Goal: Transaction & Acquisition: Subscribe to service/newsletter

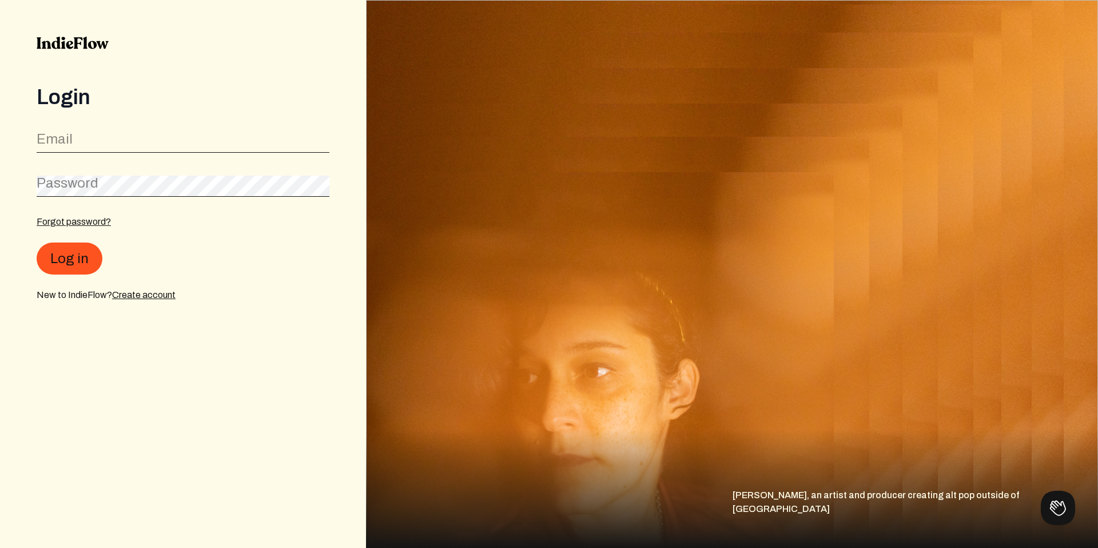
click at [147, 154] on form "Email Password Forgot password? Log in New to IndieFlow? Create account" at bounding box center [183, 214] width 293 height 175
click at [152, 144] on input "email" at bounding box center [183, 143] width 293 height 22
click at [446, 260] on img at bounding box center [732, 274] width 732 height 548
click at [836, 137] on img at bounding box center [732, 274] width 732 height 548
click at [170, 147] on input "email" at bounding box center [183, 143] width 293 height 22
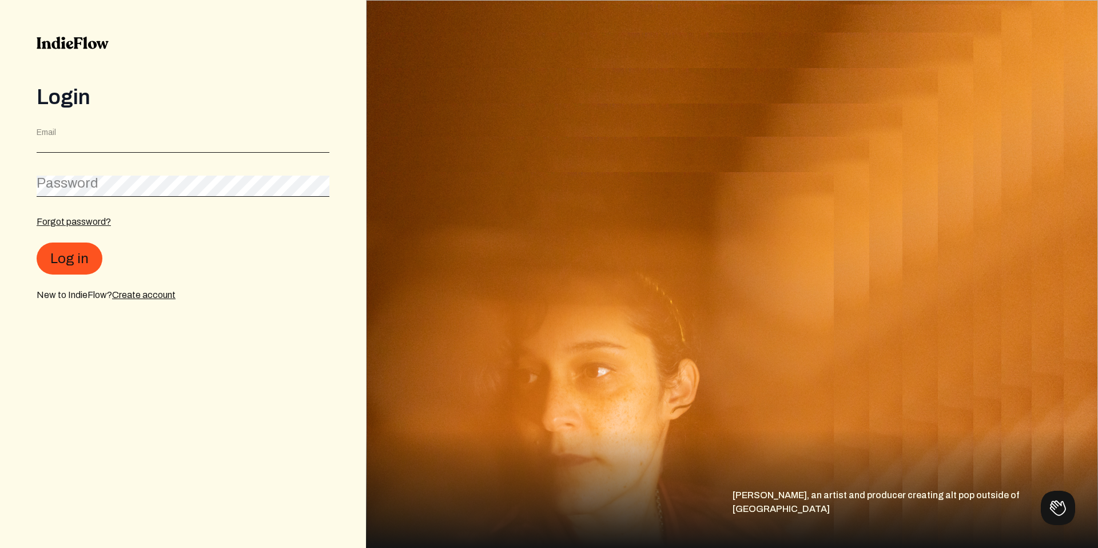
click at [224, 100] on div "Login" at bounding box center [183, 97] width 293 height 23
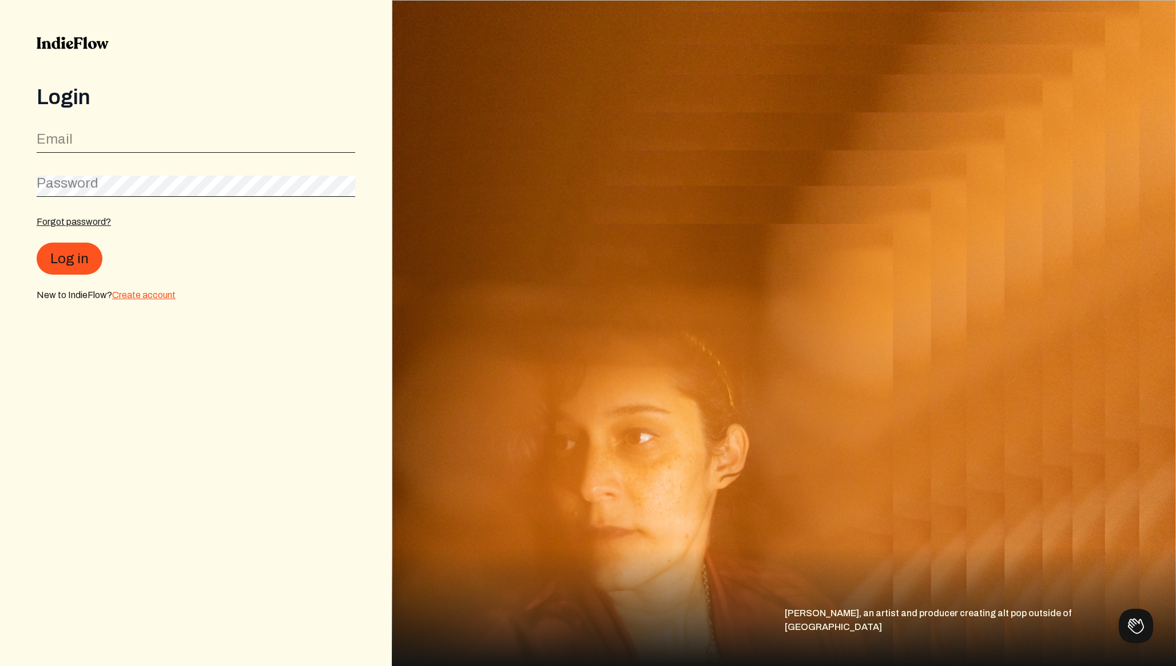
click at [122, 298] on link "Create account" at bounding box center [143, 295] width 63 height 10
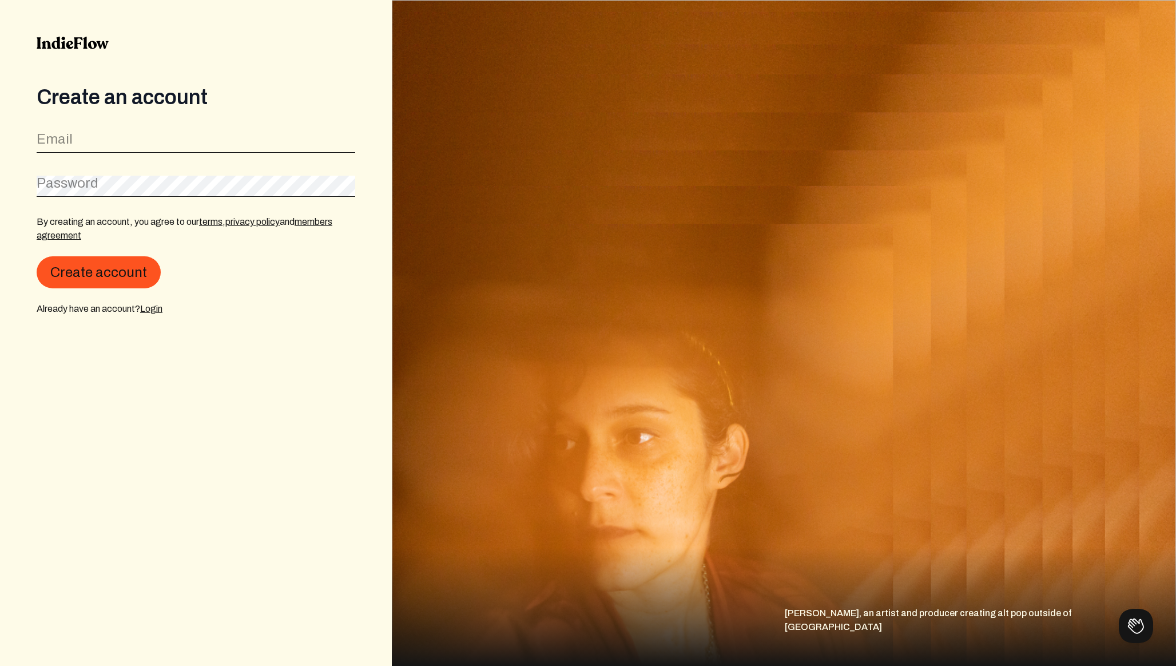
click at [109, 122] on div "Create an account Email Password By creating an account, you agree to our terms…" at bounding box center [196, 201] width 319 height 230
click at [107, 130] on div "Email" at bounding box center [196, 140] width 319 height 26
click at [104, 138] on input "email" at bounding box center [196, 143] width 319 height 22
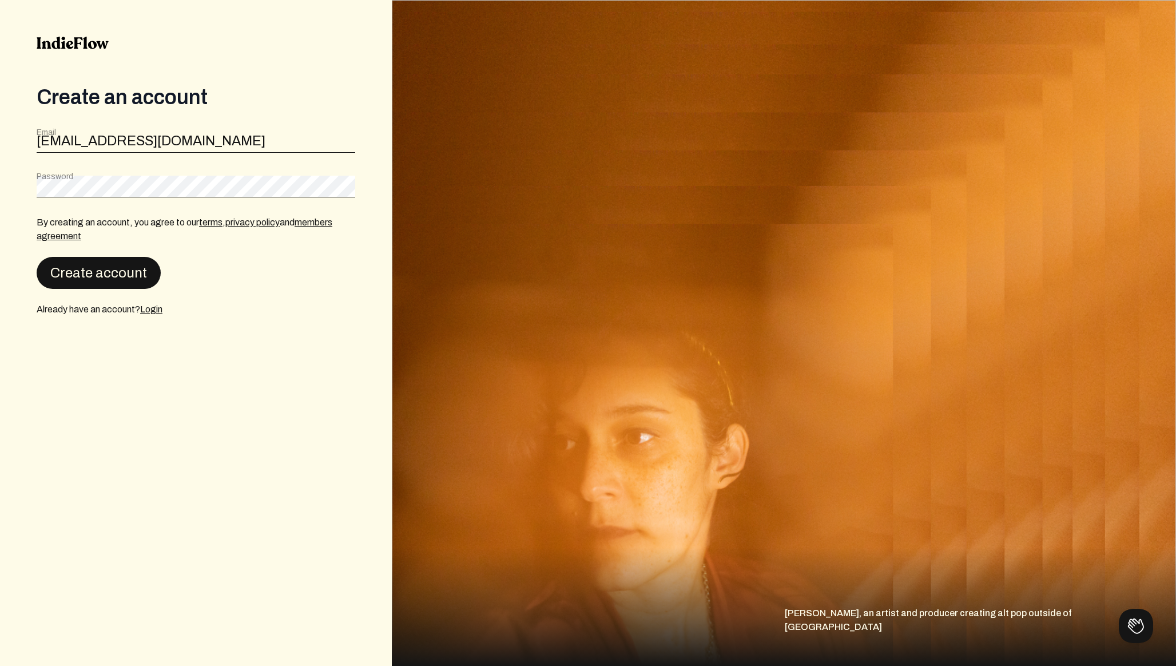
click at [99, 270] on button "Create account" at bounding box center [99, 273] width 124 height 32
click at [128, 270] on button "Create account" at bounding box center [99, 273] width 124 height 32
click at [137, 272] on button "Create account" at bounding box center [99, 272] width 124 height 32
click at [127, 348] on h3 "Unknown Error" at bounding box center [199, 351] width 292 height 14
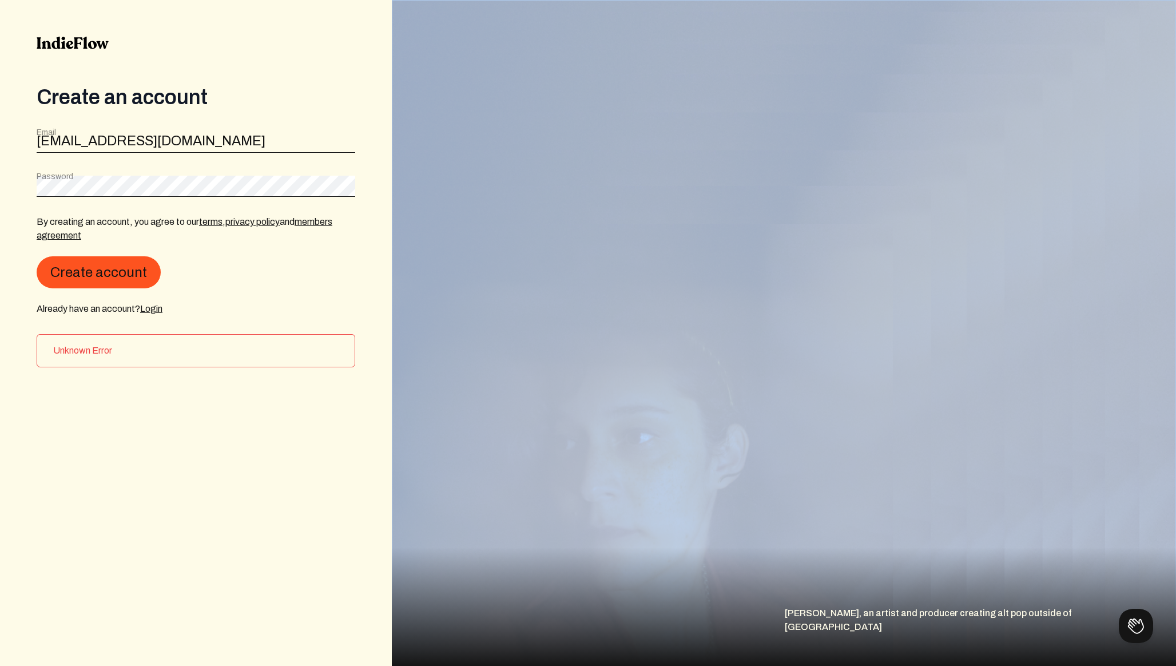
click at [127, 348] on h3 "Unknown Error" at bounding box center [199, 351] width 292 height 14
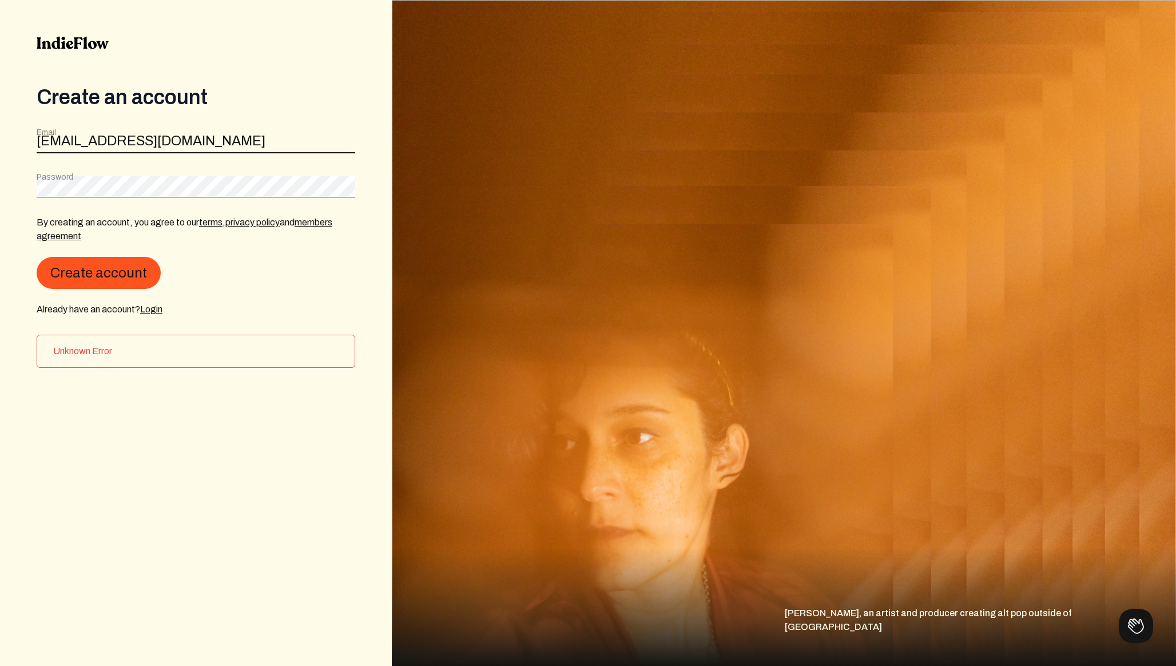
click at [59, 137] on input "danyals.gfx@gmail.com" at bounding box center [196, 143] width 319 height 22
type input "drake"
click at [100, 301] on div "By creating an account, you agree to our terms , privacy policy and members agr…" at bounding box center [196, 265] width 319 height 101
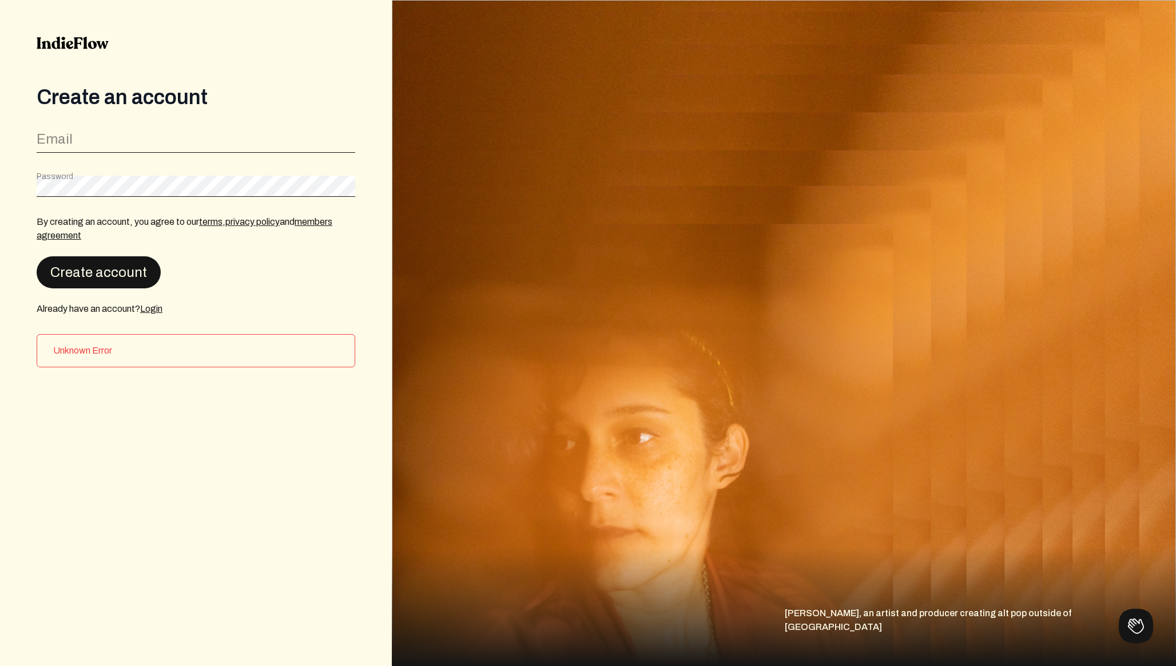
click at [100, 285] on button "Create account" at bounding box center [99, 272] width 124 height 32
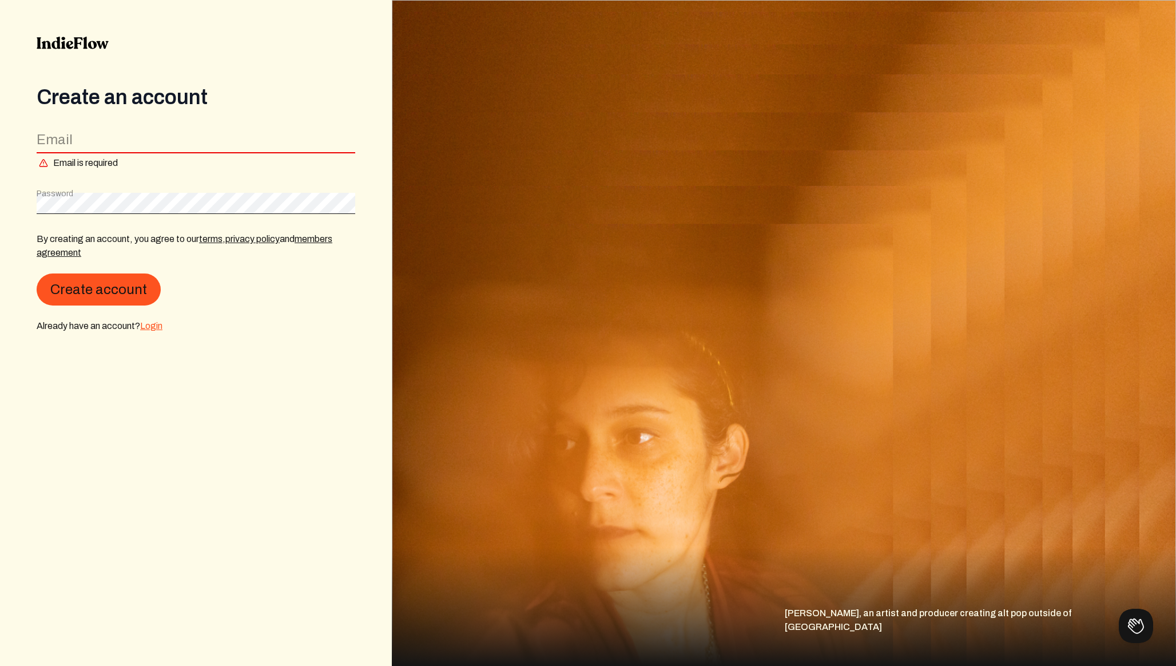
click at [153, 326] on link "Login" at bounding box center [151, 326] width 22 height 10
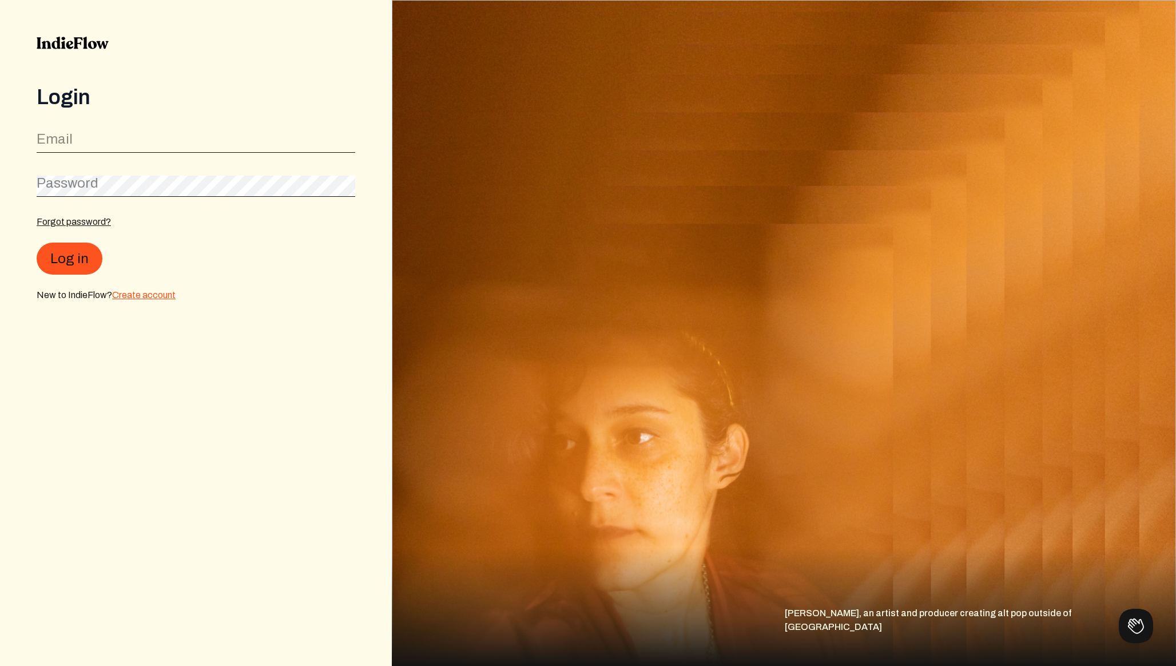
click at [143, 295] on link "Create account" at bounding box center [143, 295] width 63 height 10
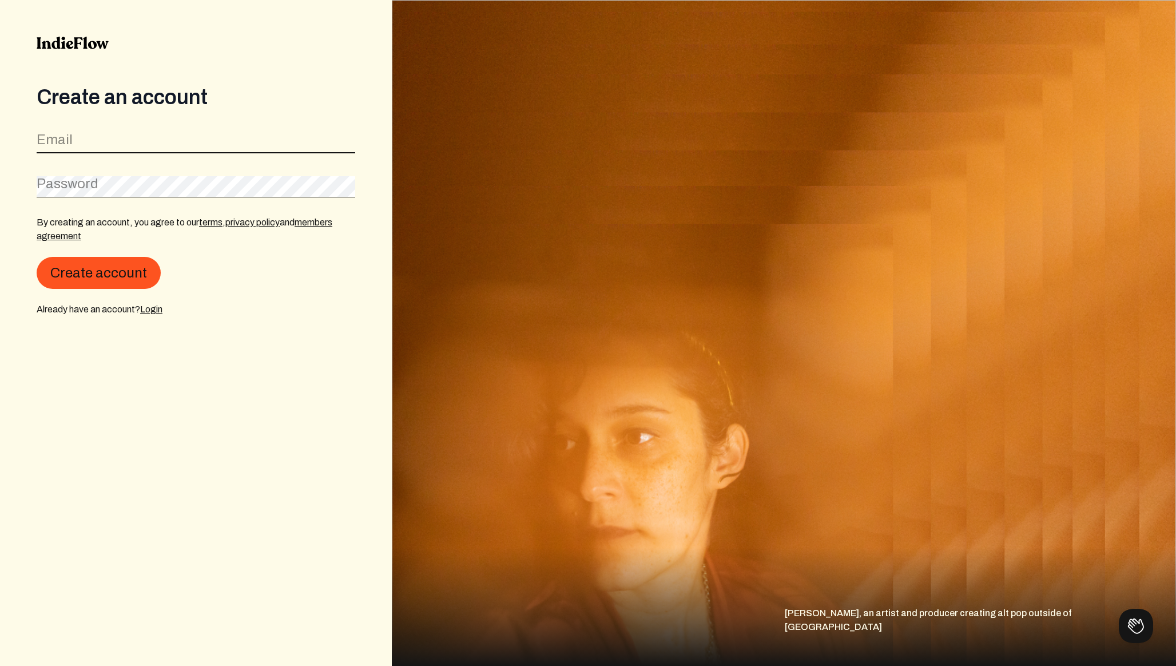
click at [90, 143] on input "email" at bounding box center [196, 143] width 319 height 22
type input "[EMAIL_ADDRESS][DOMAIN_NAME]"
click at [37, 257] on button "Create account" at bounding box center [99, 273] width 124 height 32
click at [84, 289] on div "By creating an account, you agree to our terms , privacy policy and members agr…" at bounding box center [196, 265] width 319 height 101
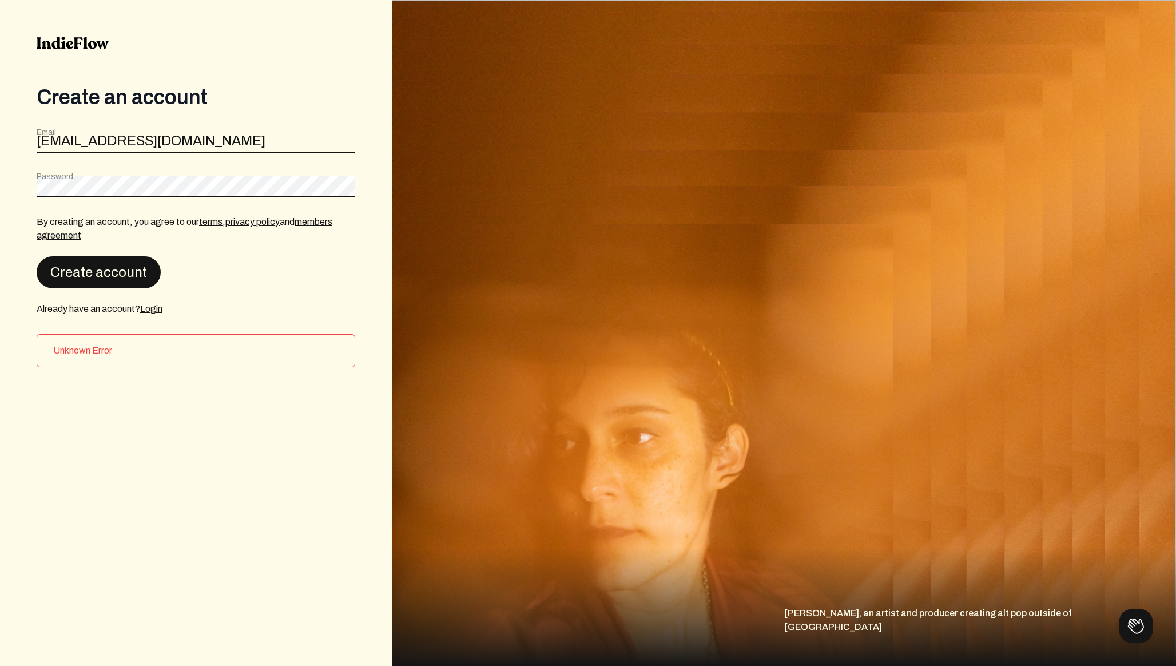
click at [84, 287] on button "Create account" at bounding box center [99, 272] width 124 height 32
click at [70, 50] on link at bounding box center [73, 61] width 72 height 49
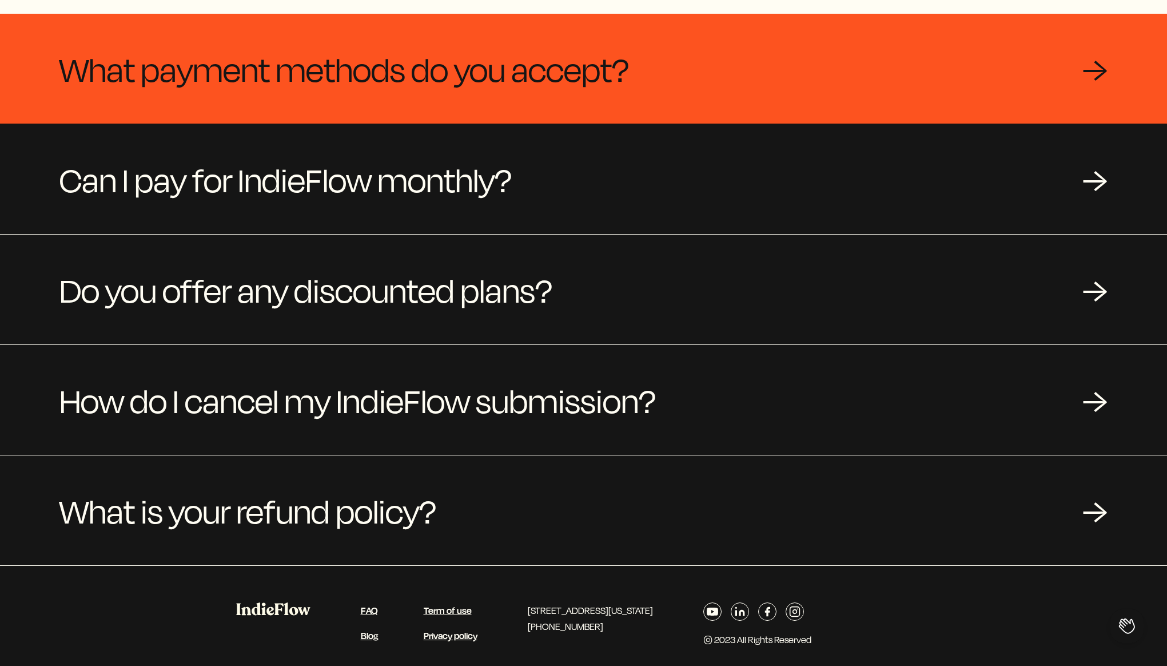
scroll to position [223, 0]
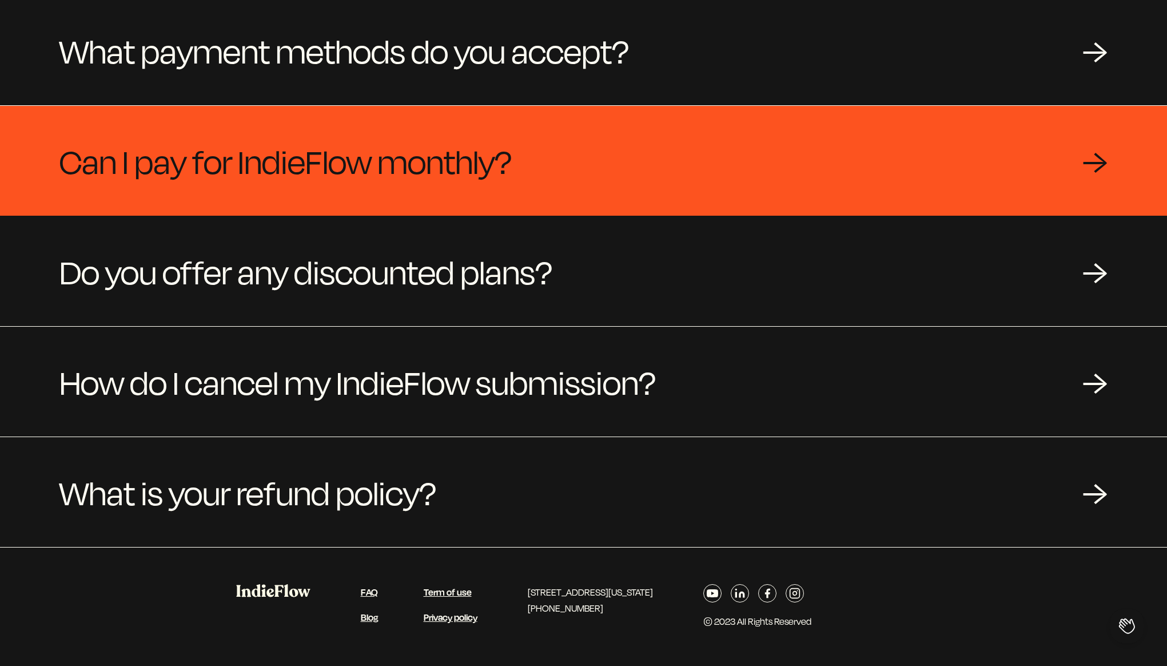
click at [806, 174] on div "Can I pay for IndieFlow monthly? →" at bounding box center [583, 161] width 1167 height 110
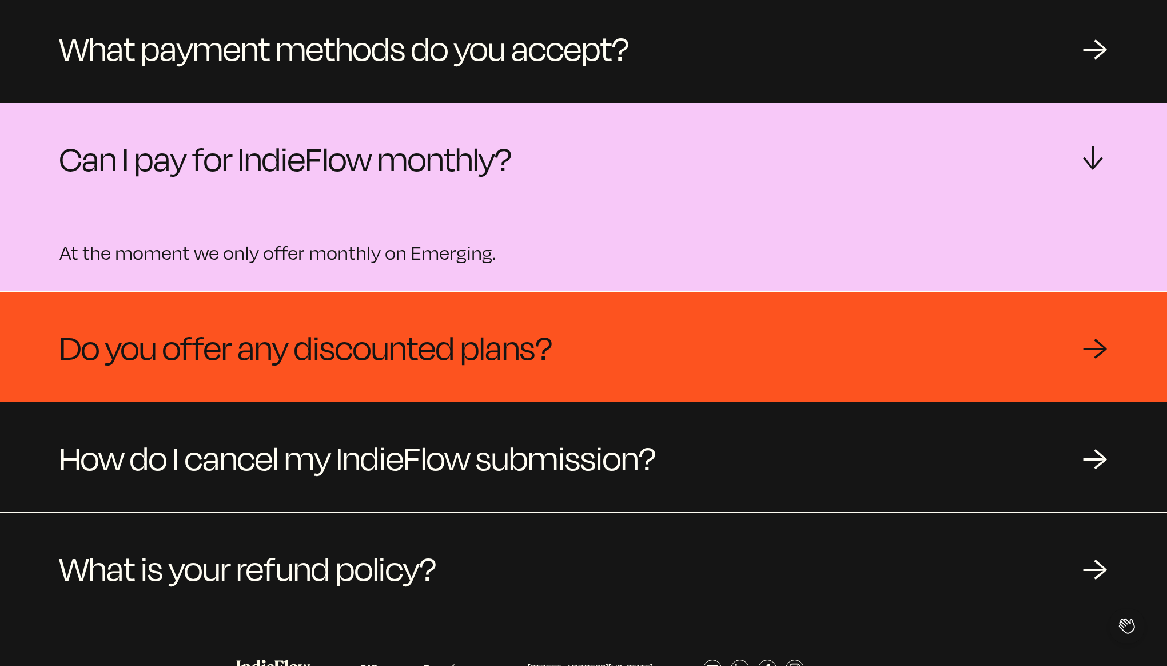
click at [798, 325] on div "Do you offer any discounted plans? →" at bounding box center [583, 347] width 1167 height 110
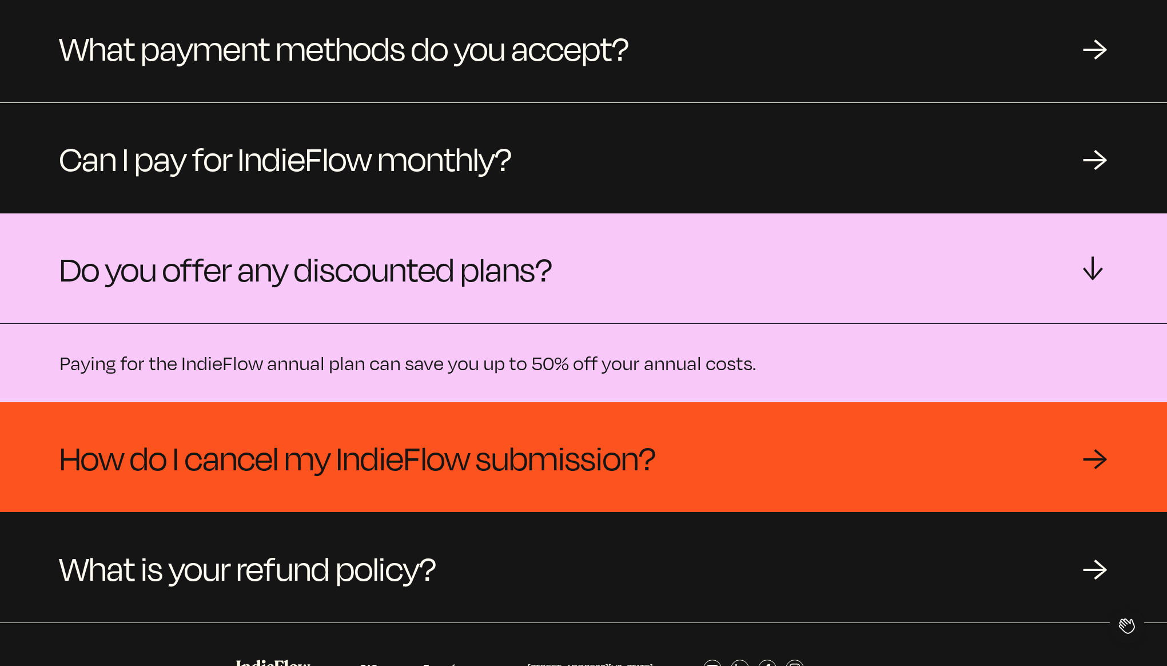
click at [794, 497] on div "How do I cancel my IndieFlow submission? →" at bounding box center [583, 457] width 1167 height 110
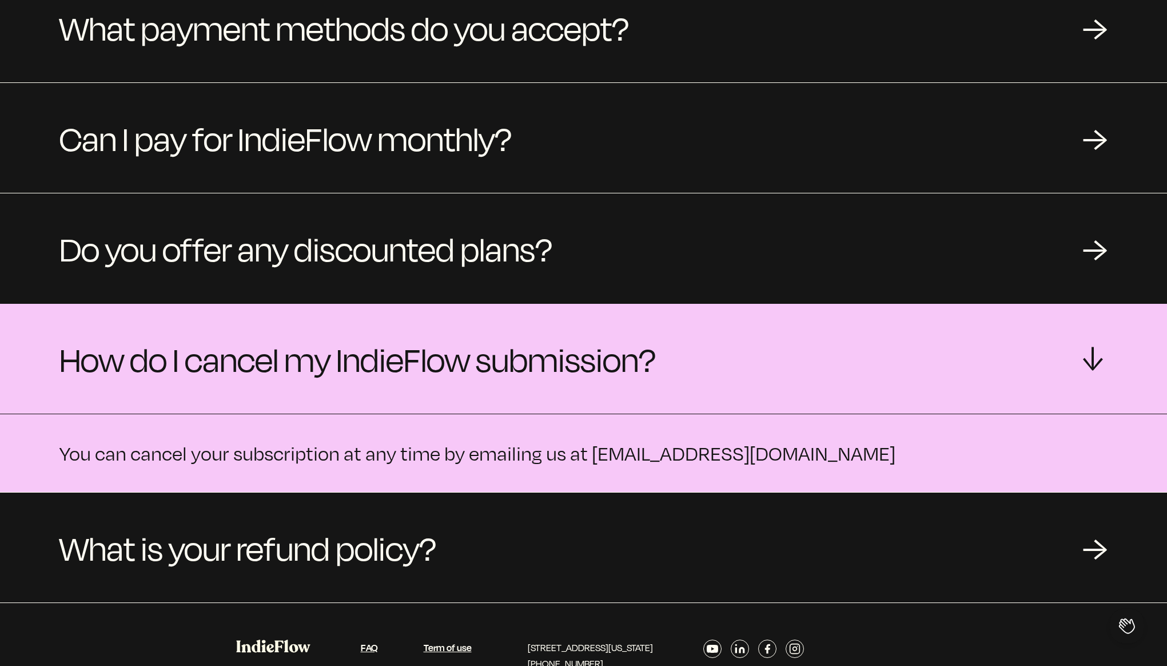
scroll to position [252, 0]
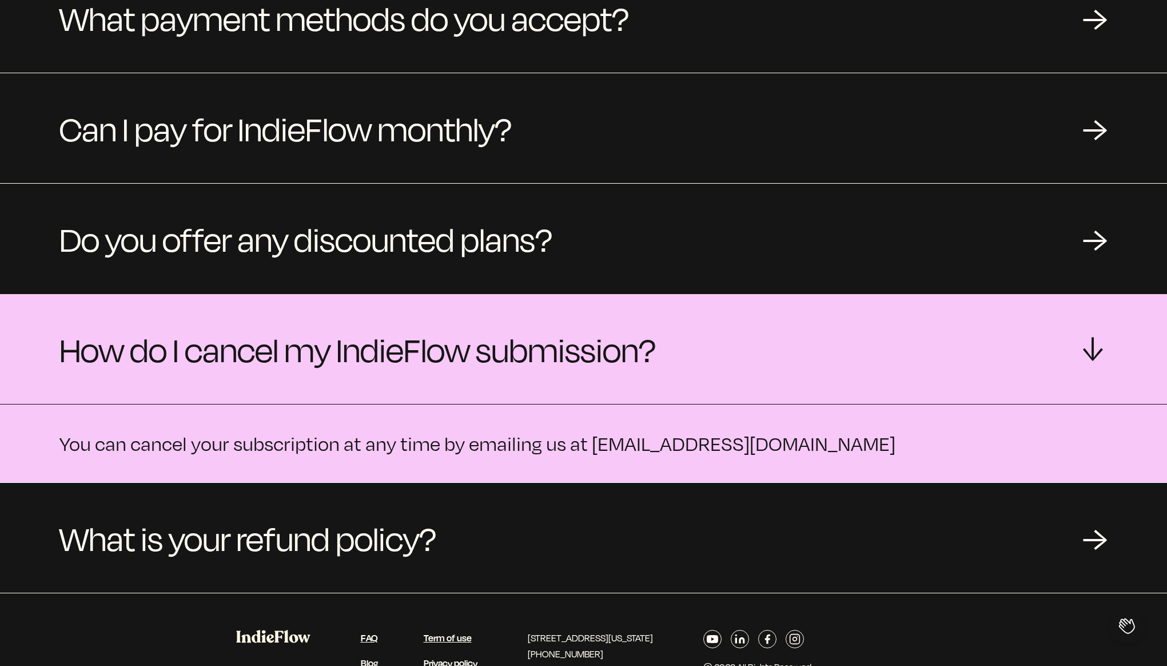
click at [794, 497] on div "What is your refund policy? →" at bounding box center [583, 538] width 1167 height 110
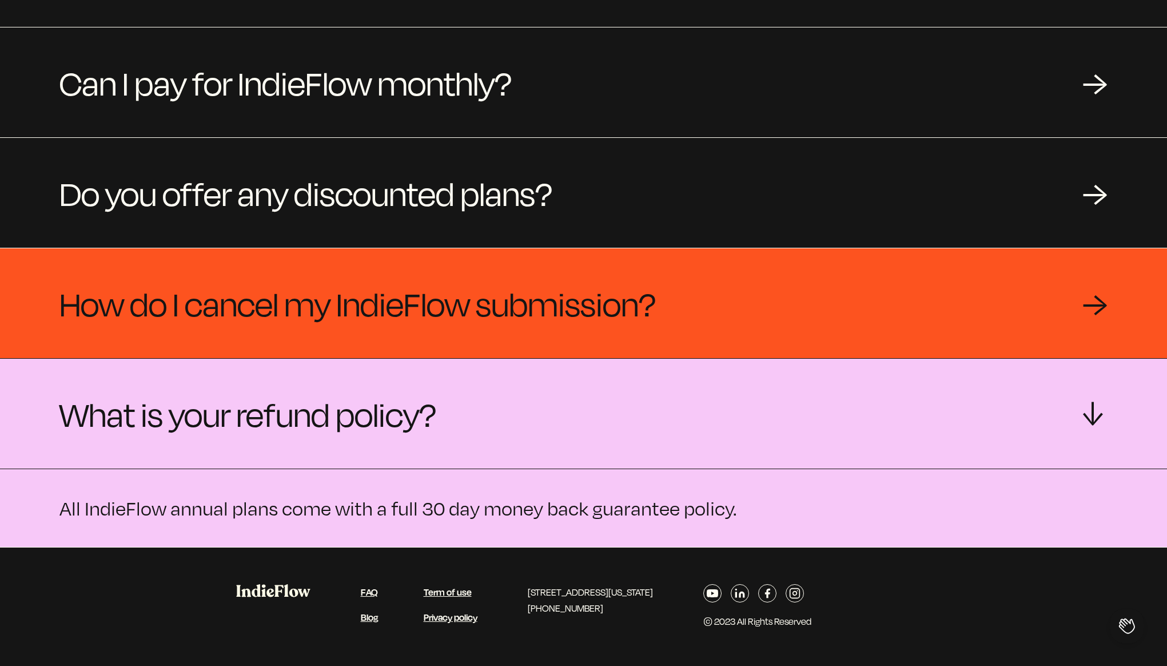
scroll to position [0, 0]
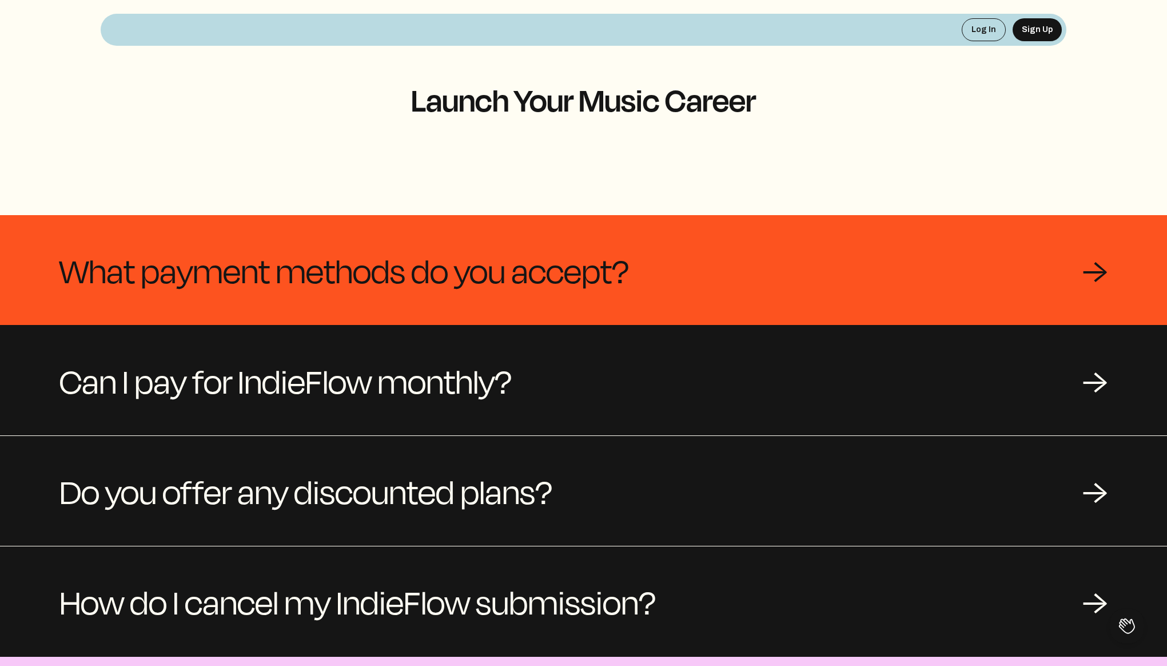
click at [682, 293] on div "What payment methods do you accept? →" at bounding box center [583, 270] width 1167 height 110
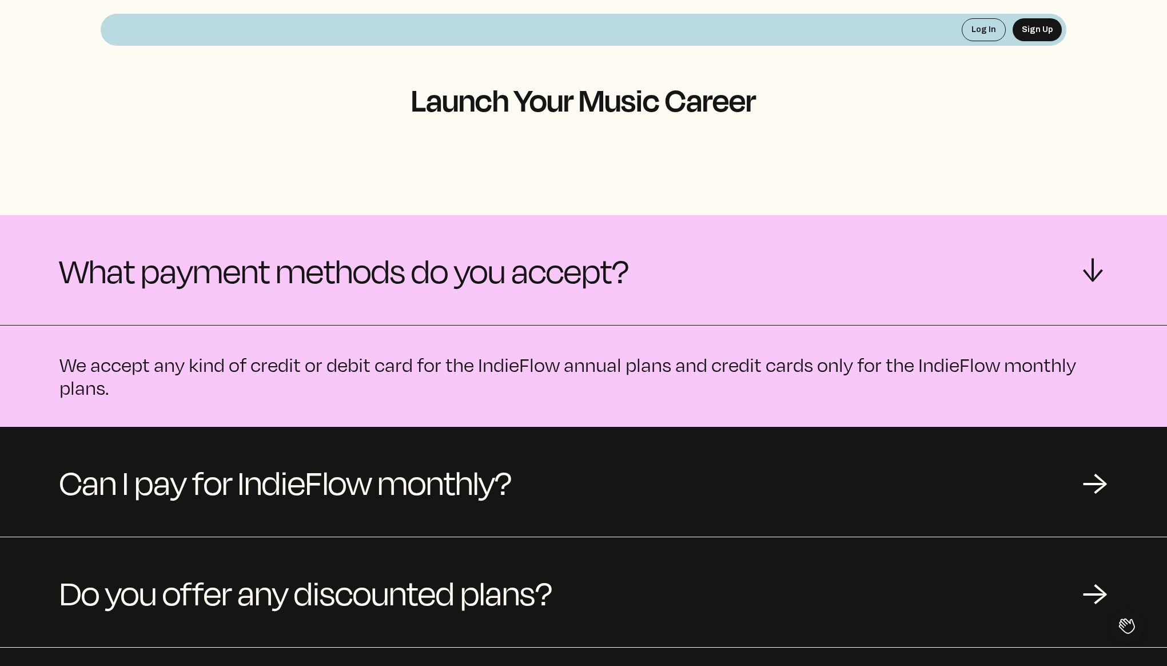
click at [663, 117] on h1 "Launch Your Music Career" at bounding box center [584, 99] width 966 height 34
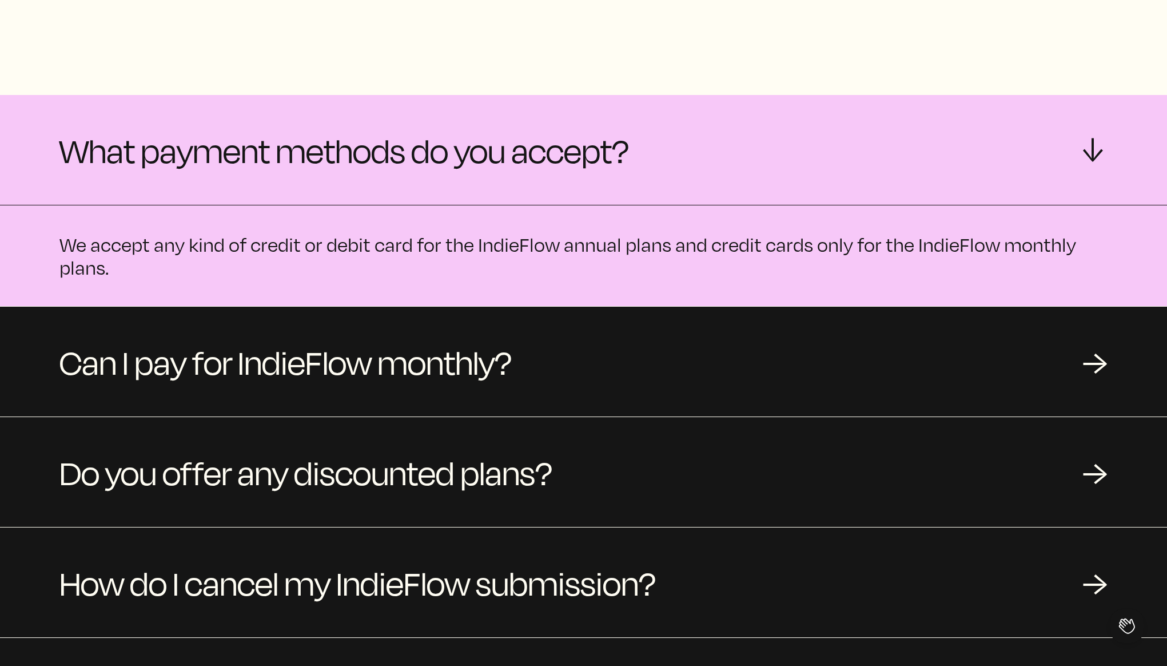
scroll to position [87, 0]
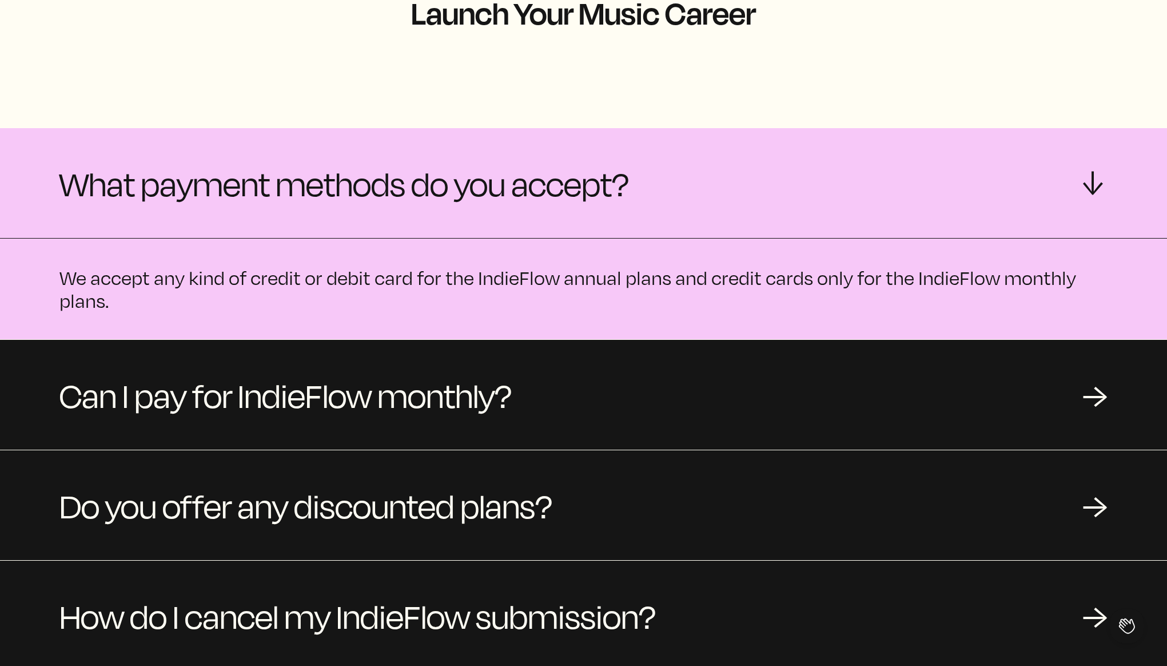
click at [475, 185] on span "What payment methods do you accept?" at bounding box center [344, 183] width 570 height 55
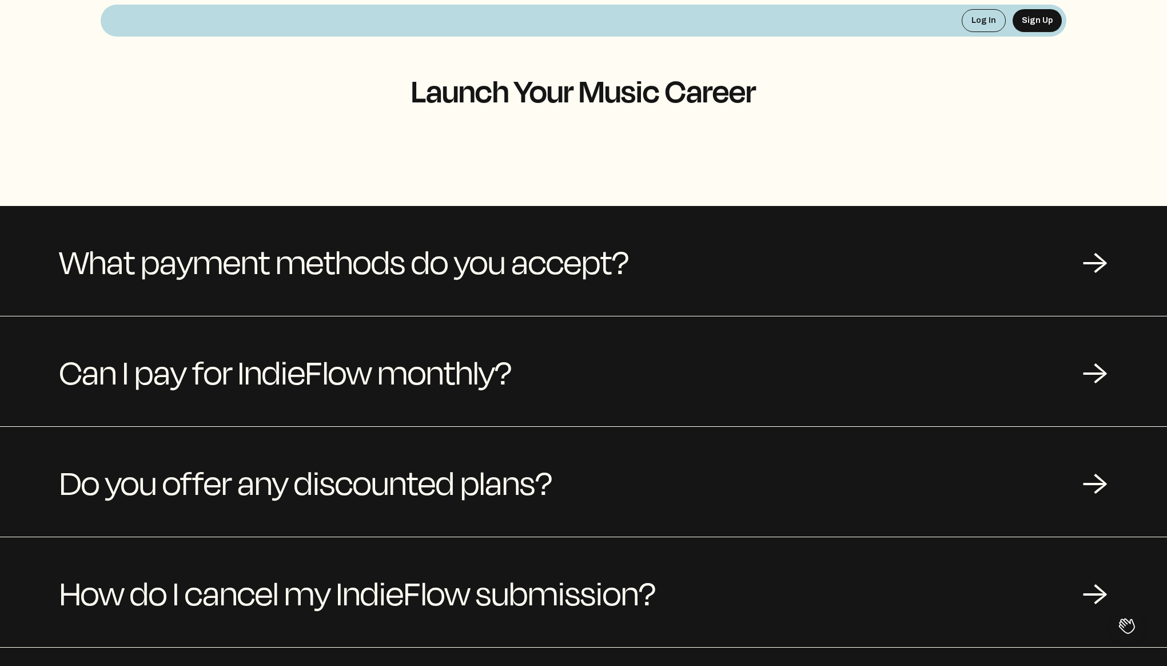
scroll to position [0, 0]
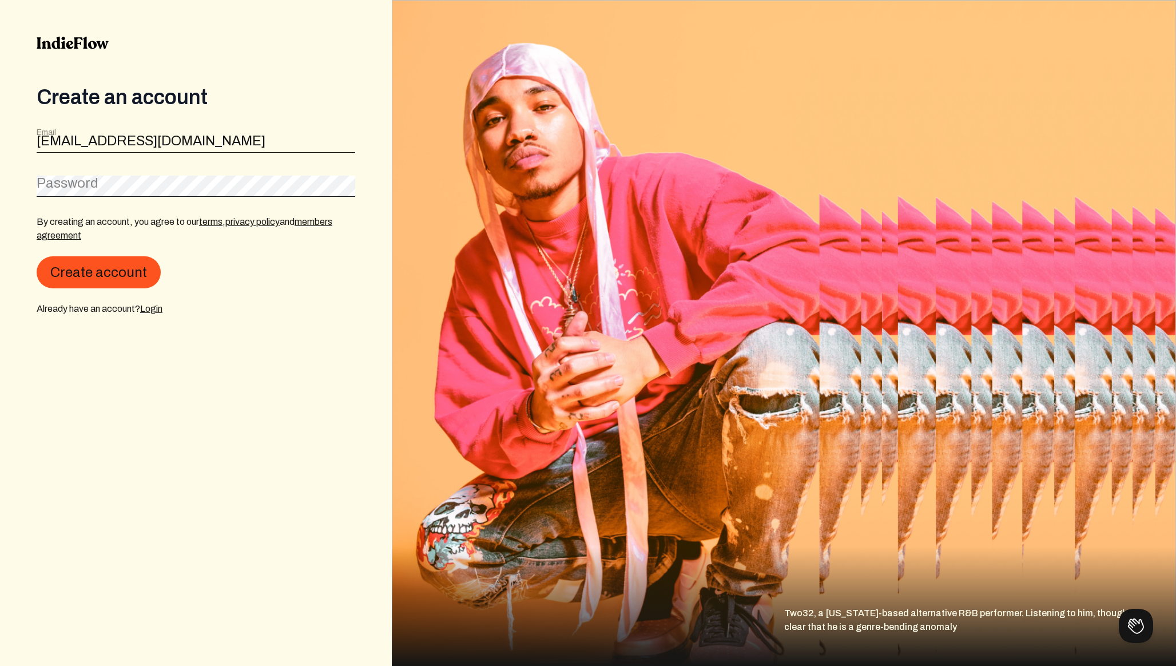
click at [87, 181] on label "Password" at bounding box center [68, 183] width 62 height 18
click at [96, 270] on button "Create account" at bounding box center [99, 273] width 124 height 32
click at [96, 281] on button "Create account" at bounding box center [99, 272] width 124 height 32
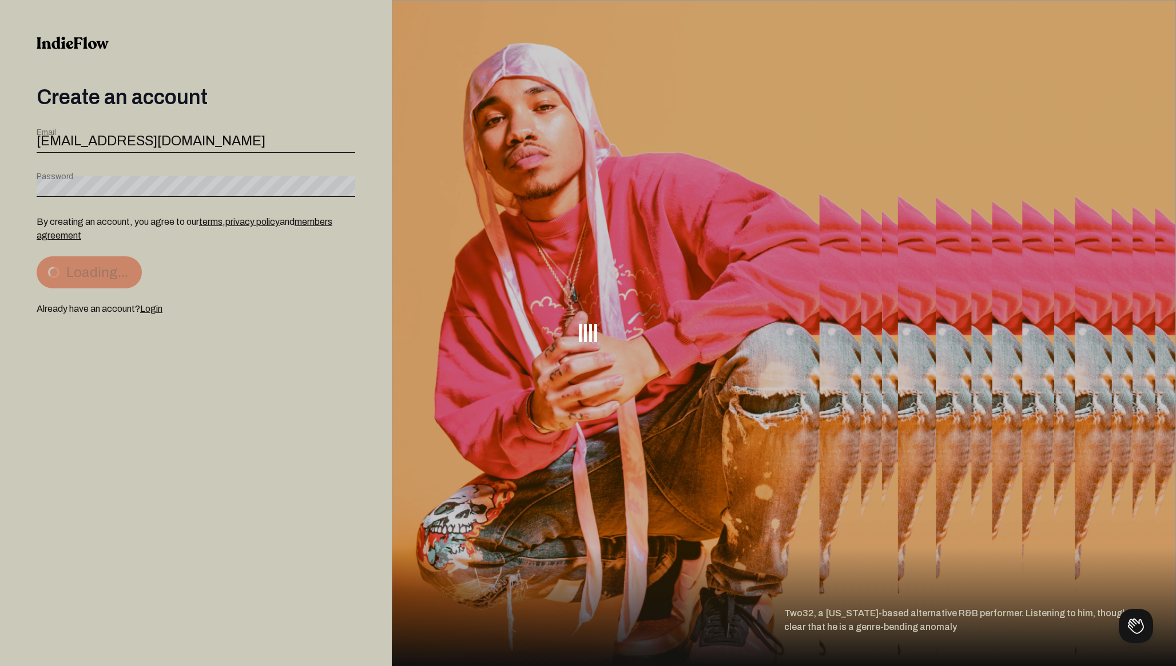
click at [96, 281] on button "Loading..." at bounding box center [89, 272] width 105 height 32
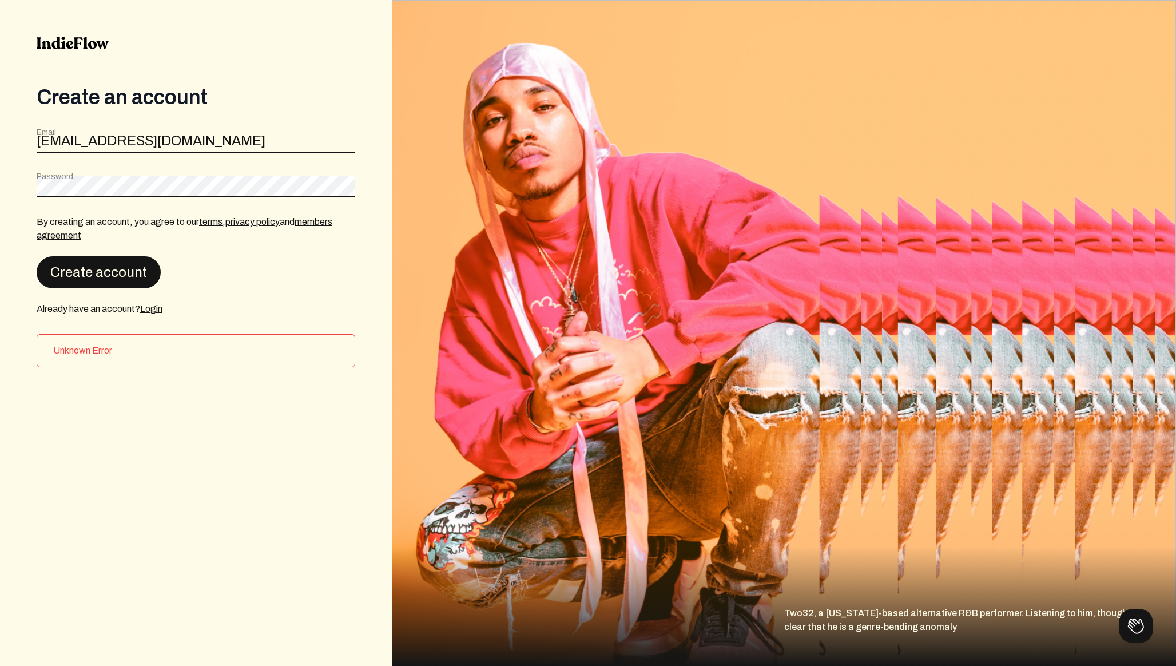
click at [96, 281] on button "Create account" at bounding box center [99, 272] width 124 height 32
click at [1147, 630] on button at bounding box center [1134, 623] width 34 height 34
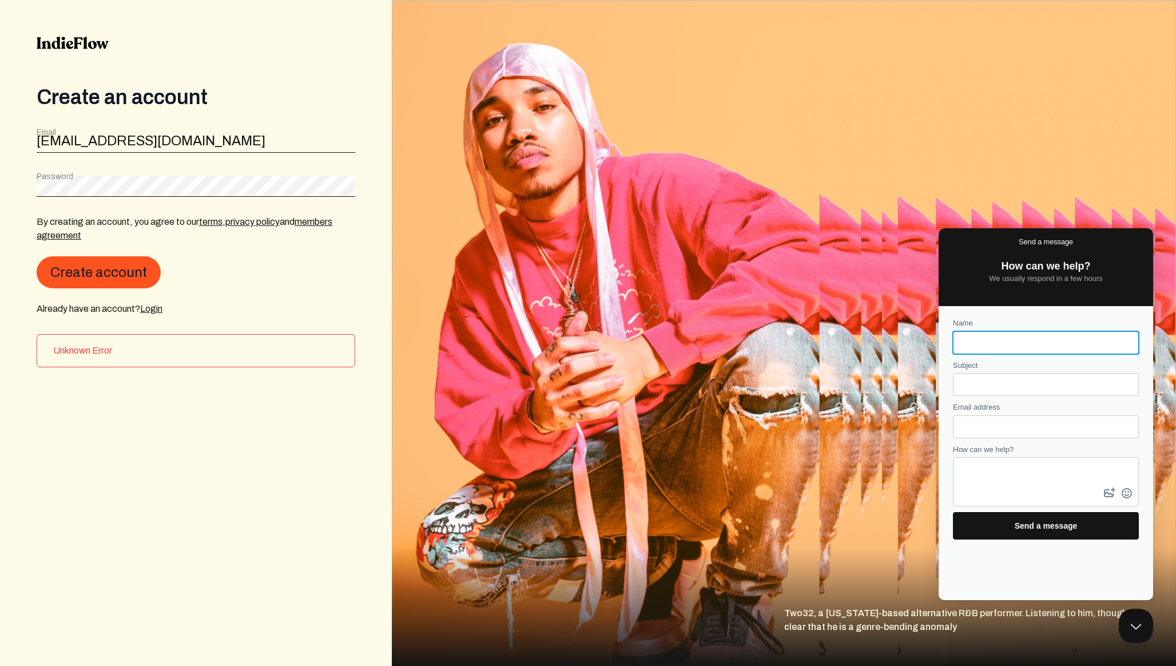
click at [1078, 165] on img at bounding box center [784, 333] width 784 height 666
